Goal: Check status: Check status

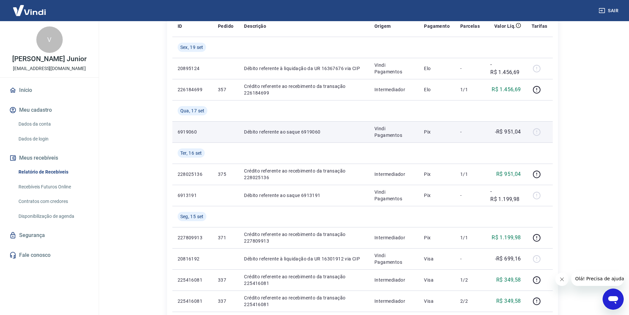
scroll to position [99, 0]
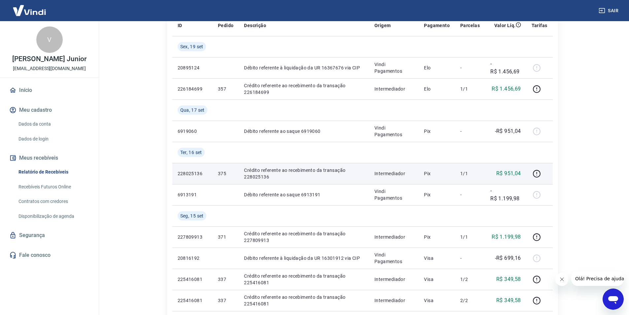
click at [260, 171] on p "Crédito referente ao recebimento da transação 228025136" at bounding box center [304, 173] width 120 height 13
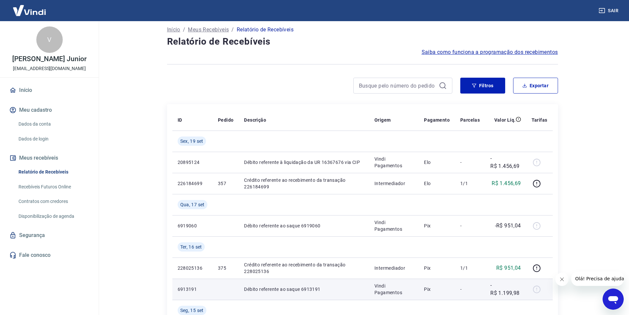
scroll to position [0, 0]
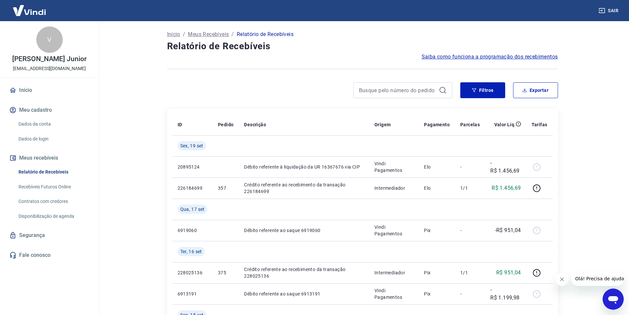
click at [24, 90] on link "Início" at bounding box center [49, 90] width 83 height 15
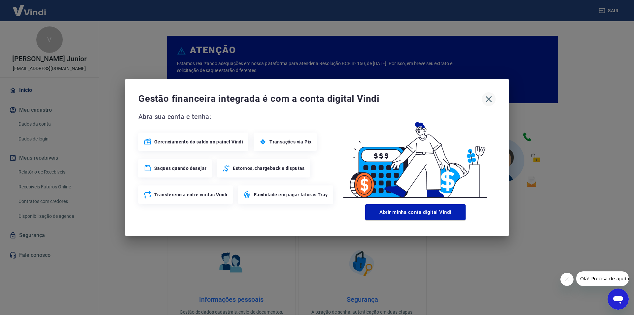
click at [488, 99] on icon "button" at bounding box center [488, 99] width 11 height 11
